Goal: Check status: Check status

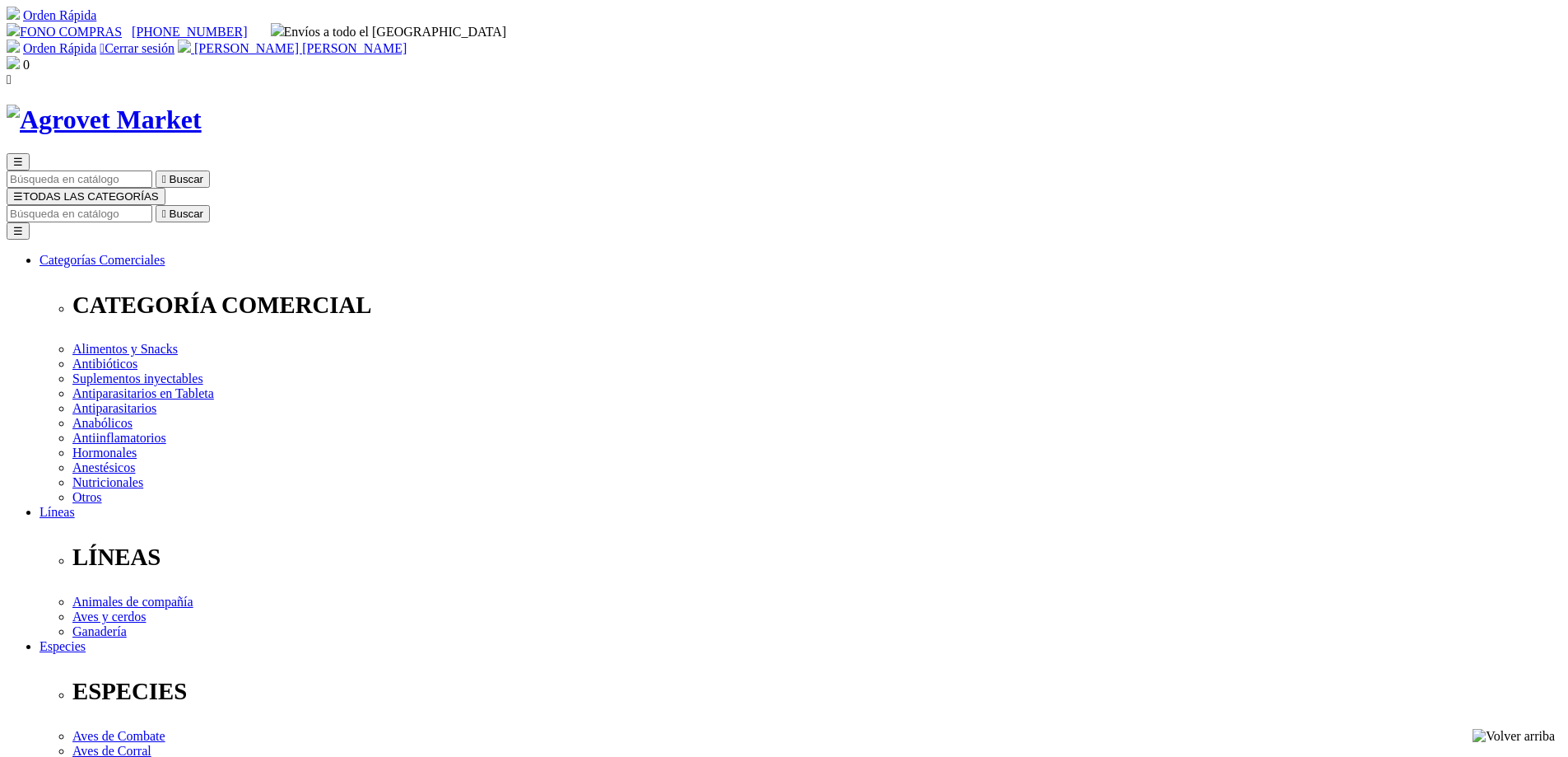
click at [20, 56] on img at bounding box center [13, 62] width 13 height 13
click at [407, 41] on span "[PERSON_NAME] [PERSON_NAME]" at bounding box center [301, 48] width 213 height 14
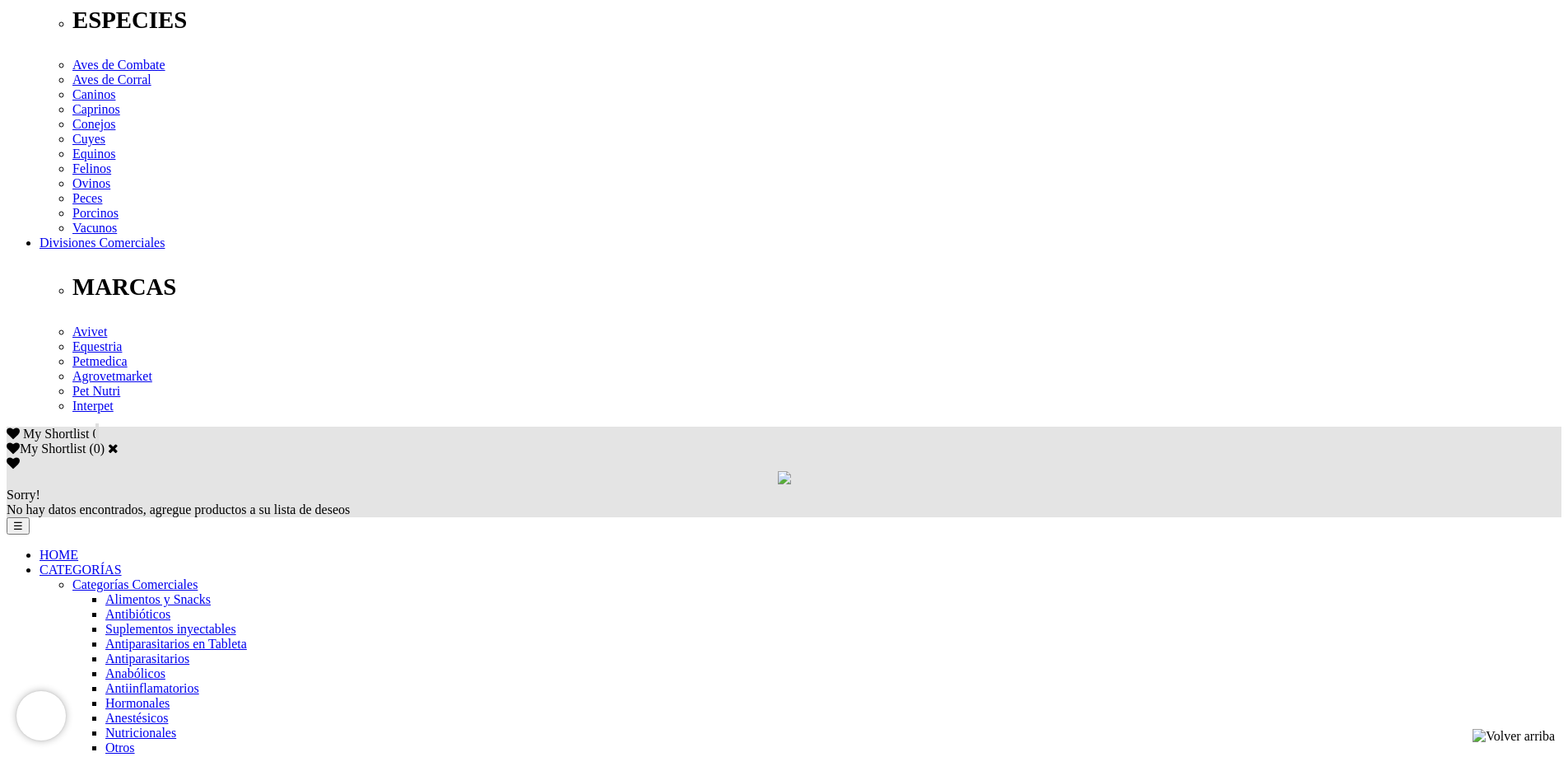
scroll to position [658, 0]
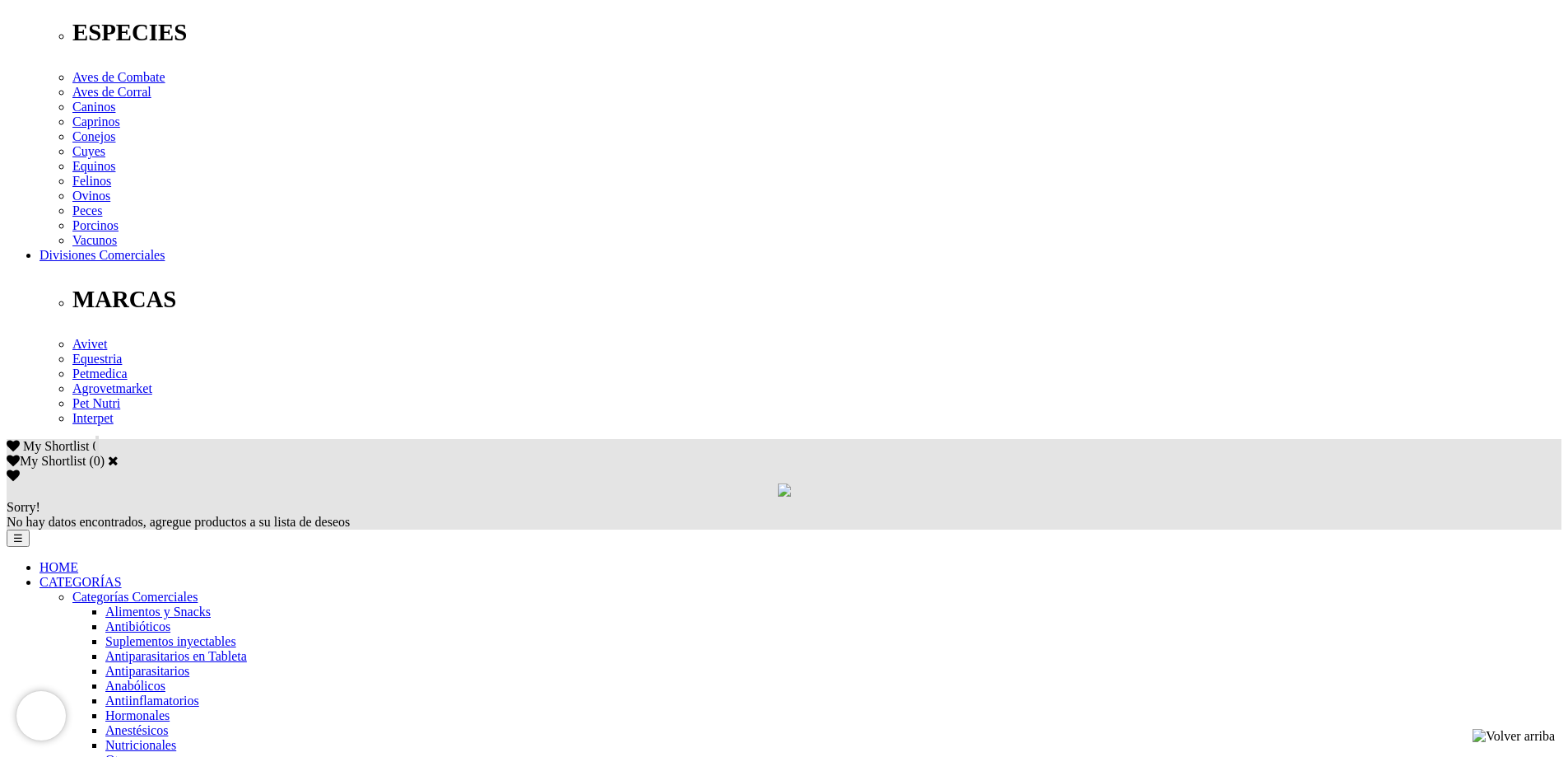
select select "5"
